Goal: Task Accomplishment & Management: Use online tool/utility

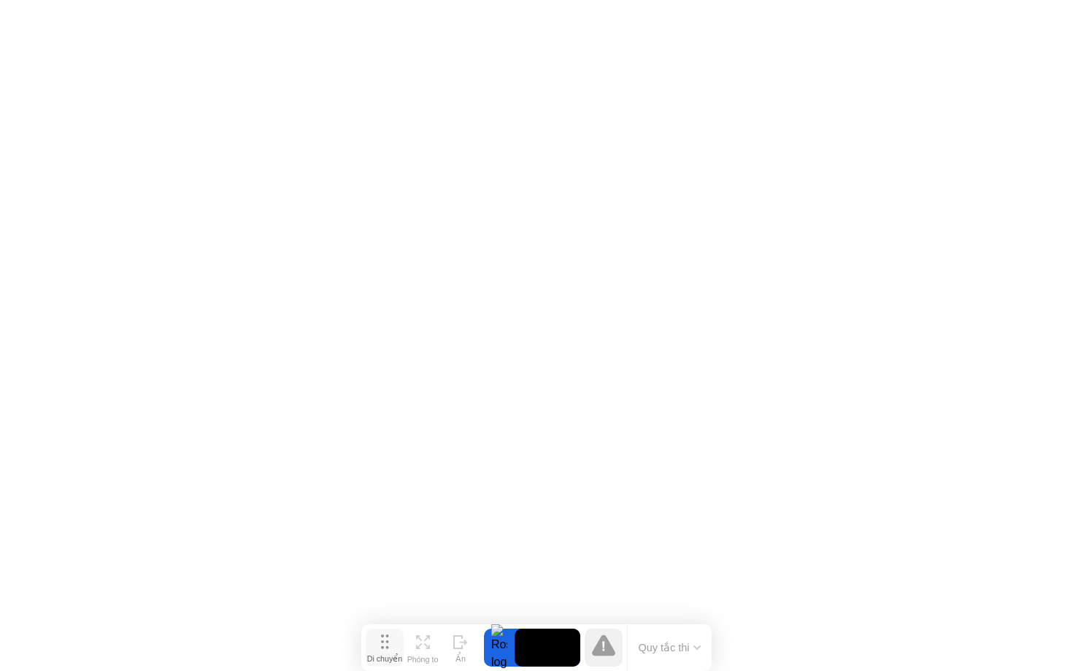
click at [389, 654] on div "Di chuyển" at bounding box center [384, 658] width 35 height 9
click at [605, 642] on icon at bounding box center [603, 644] width 23 height 21
click at [656, 653] on button "Quy tắc thi" at bounding box center [670, 647] width 72 height 13
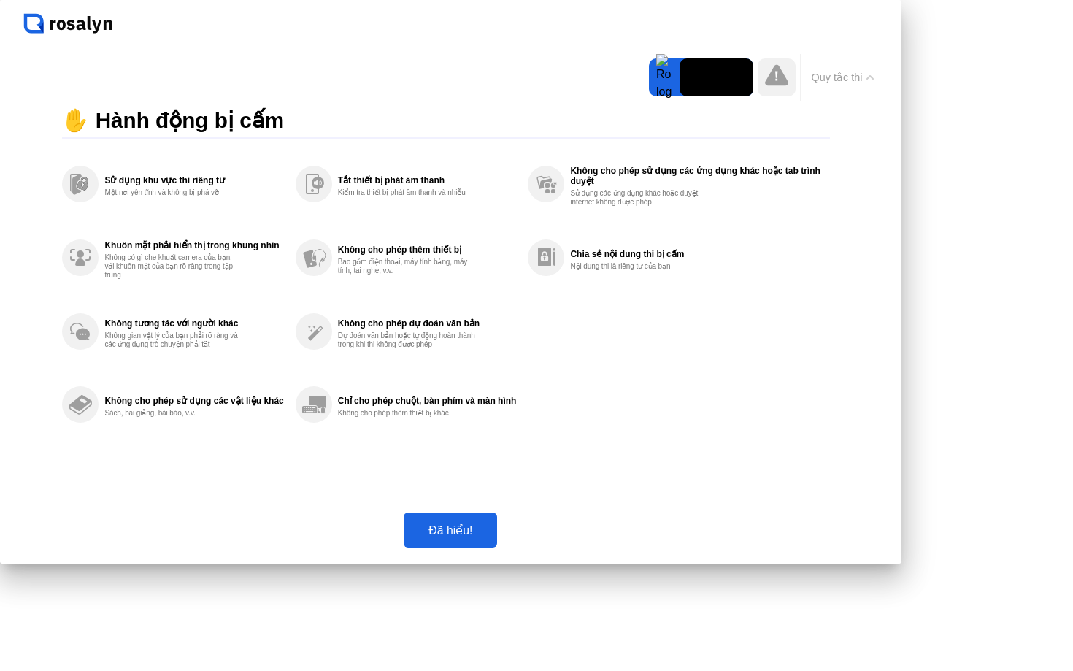
click at [493, 537] on div "Đã hiểu!" at bounding box center [450, 530] width 85 height 14
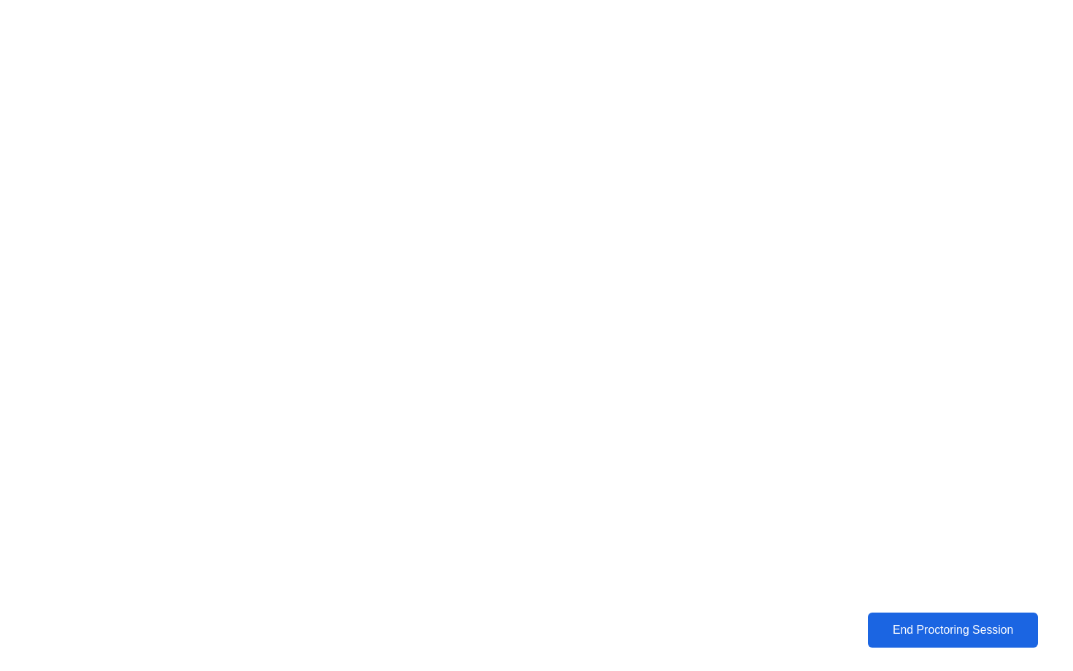
click at [887, 630] on div "End Proctoring Session" at bounding box center [953, 630] width 162 height 13
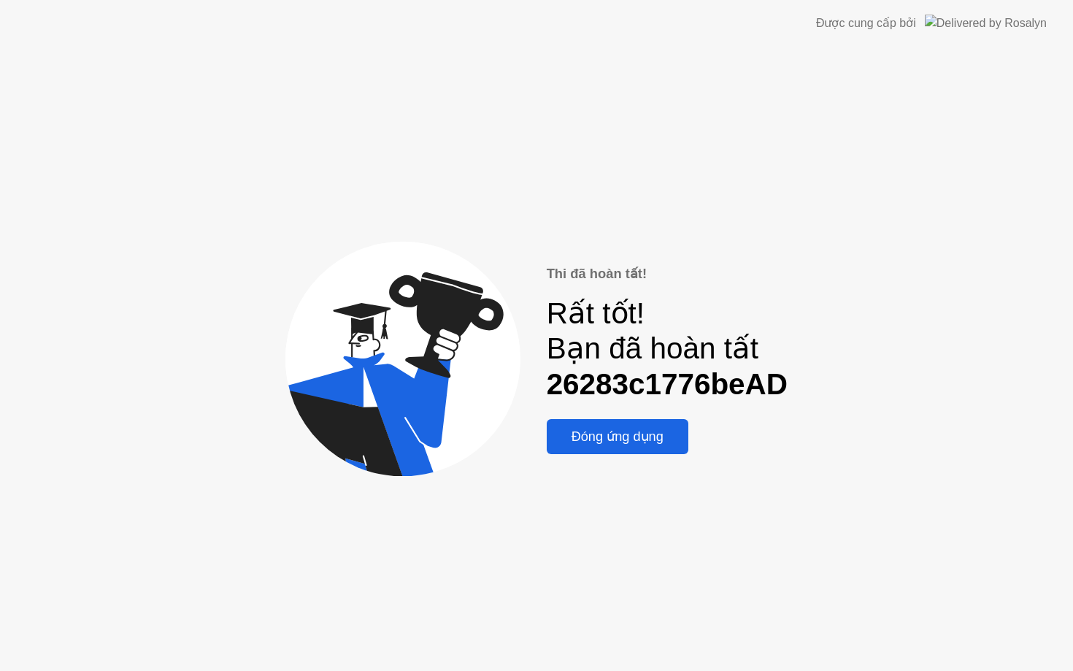
click at [657, 445] on div "Đóng ứng dụng" at bounding box center [617, 437] width 133 height 16
